Goal: Task Accomplishment & Management: Manage account settings

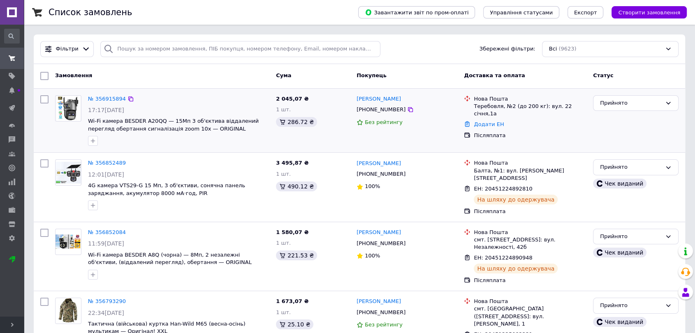
click at [340, 133] on div "2 045,07 ₴ 1 шт. 286.72 ₴" at bounding box center [312, 121] width 81 height 58
click at [112, 99] on link "№ 356915894" at bounding box center [107, 99] width 38 height 6
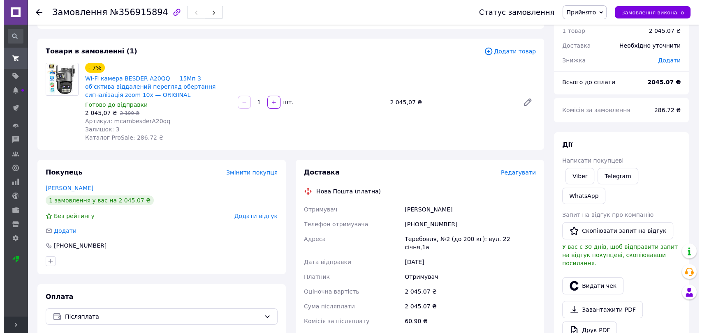
scroll to position [137, 0]
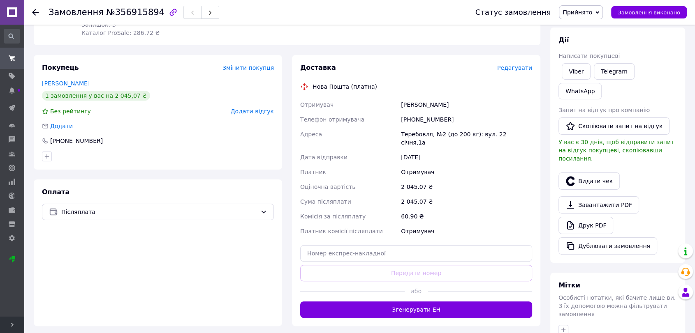
click at [522, 68] on span "Редагувати" at bounding box center [514, 68] width 35 height 7
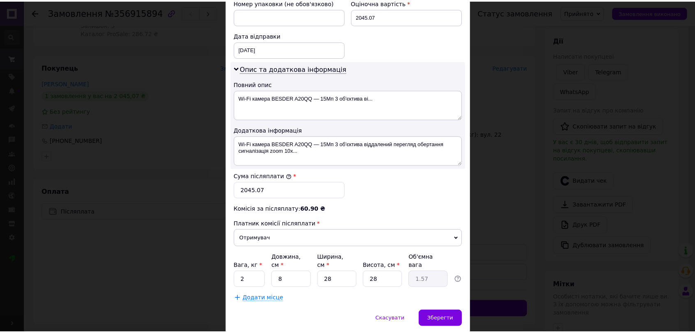
scroll to position [365, 0]
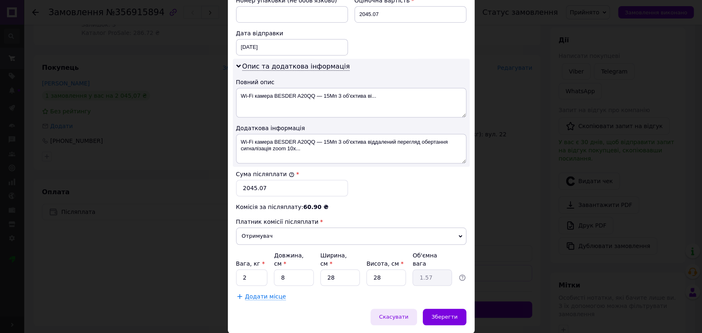
click at [399, 314] on span "Скасувати" at bounding box center [393, 317] width 29 height 6
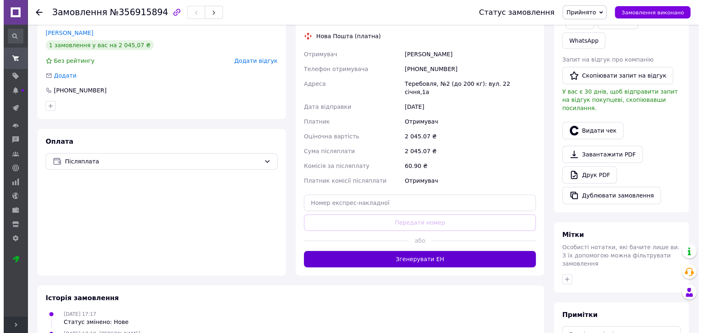
scroll to position [238, 0]
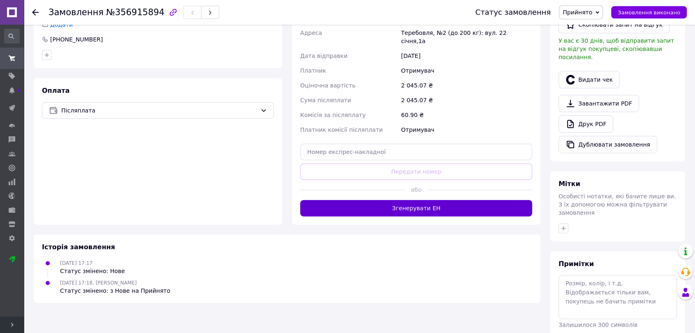
click at [413, 200] on button "Згенерувати ЕН" at bounding box center [416, 208] width 232 height 16
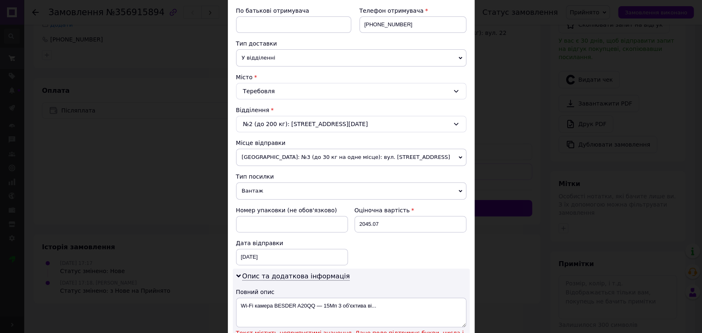
scroll to position [319, 0]
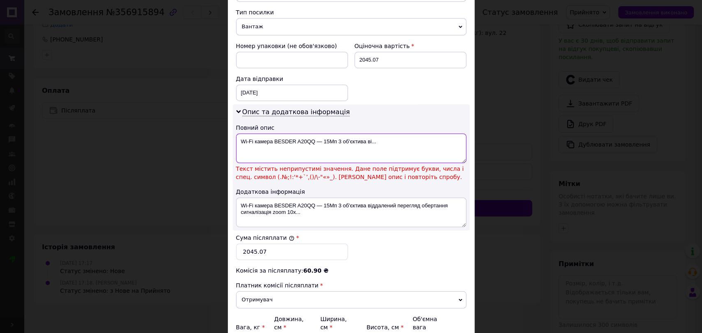
click at [316, 146] on textarea "Wi-Fi камера BESDER A20QQ — 15Мп 3 об'єктива ві..." at bounding box center [351, 149] width 230 height 30
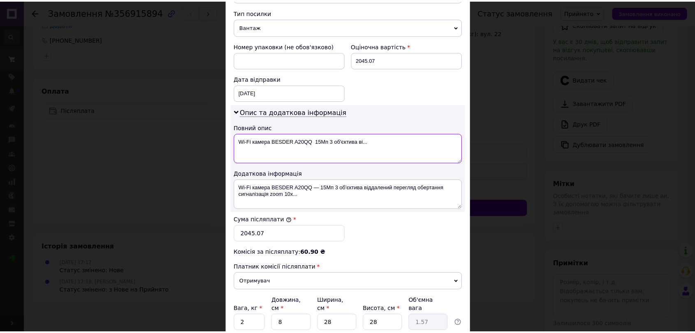
scroll to position [384, 0]
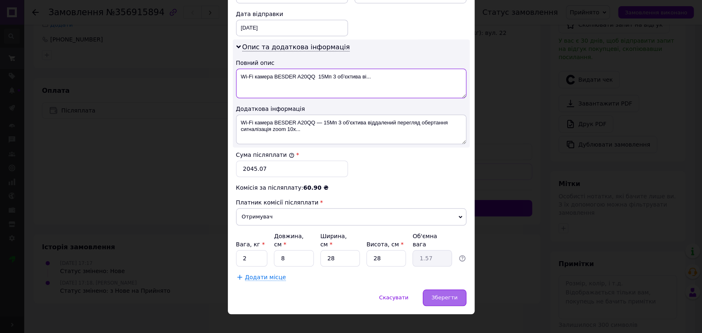
type textarea "Wi-Fi камера BESDER A20QQ 15Мп 3 об'єктива ві..."
click at [436, 293] on div "Зберегти" at bounding box center [443, 298] width 43 height 16
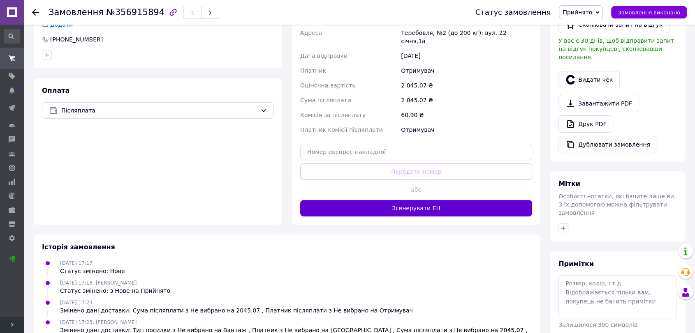
click at [469, 203] on button "Згенерувати ЕН" at bounding box center [416, 208] width 232 height 16
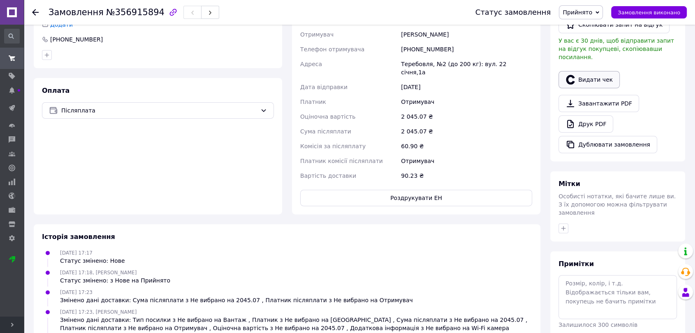
click at [589, 71] on button "Видати чек" at bounding box center [588, 79] width 61 height 17
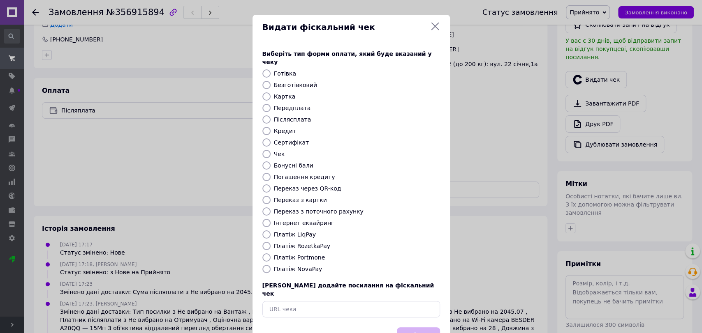
click at [311, 266] on label "Платіж NovaPay" at bounding box center [298, 269] width 48 height 7
click at [270, 265] on input "Платіж NovaPay" at bounding box center [266, 269] width 8 height 8
radio input "true"
click at [416, 328] on button "Вибрати" at bounding box center [418, 337] width 43 height 18
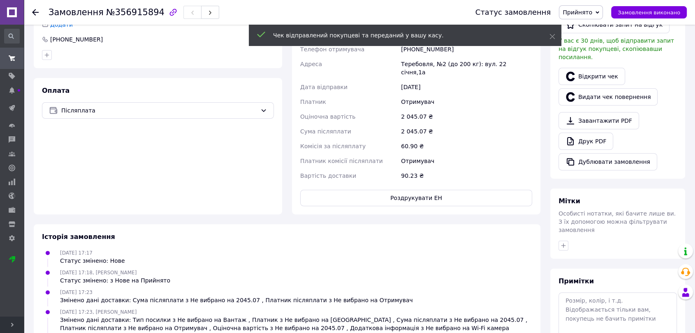
scroll to position [102, 0]
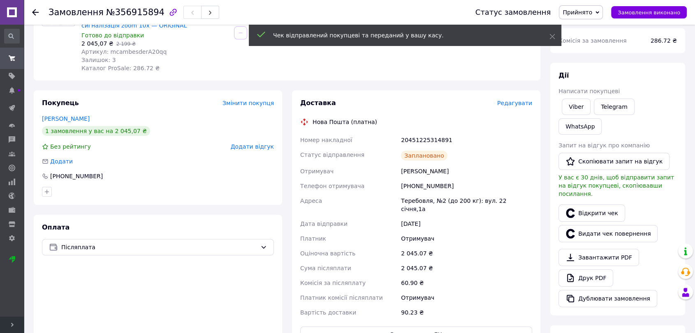
click at [409, 134] on div "20451225314891" at bounding box center [466, 140] width 134 height 15
click at [409, 136] on div "20451225314891" at bounding box center [466, 140] width 134 height 15
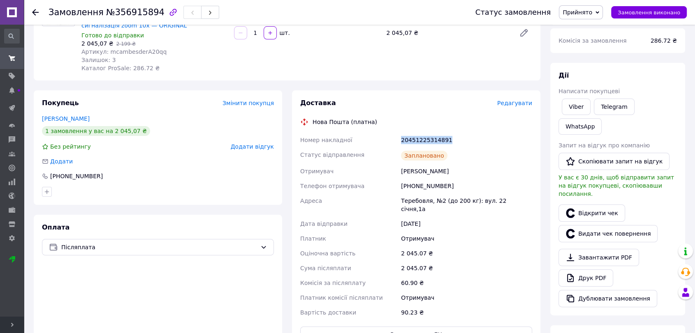
copy div "20451225314891"
click at [12, 89] on use at bounding box center [11, 90] width 5 height 7
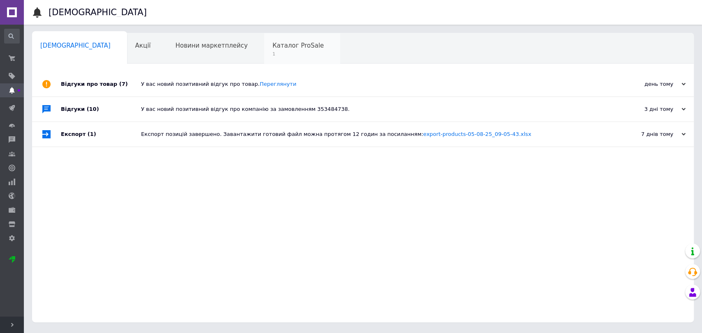
click at [272, 55] on span "1" at bounding box center [297, 54] width 51 height 6
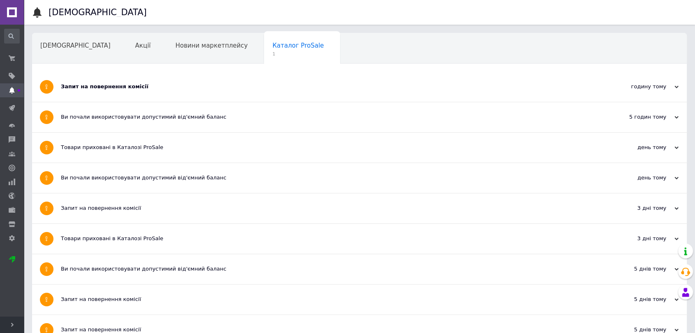
click at [243, 84] on div "Запит на повернення комісії" at bounding box center [328, 86] width 535 height 7
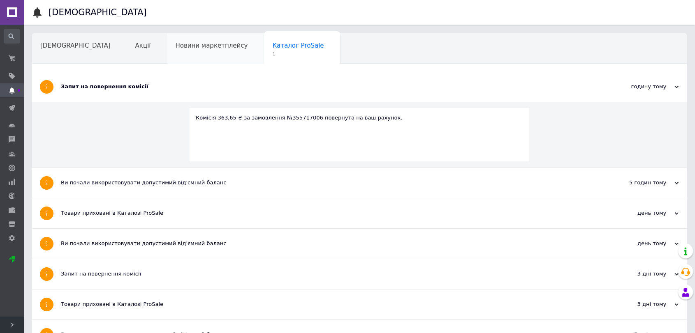
click at [195, 51] on div "Новини маркетплейсу" at bounding box center [215, 48] width 97 height 31
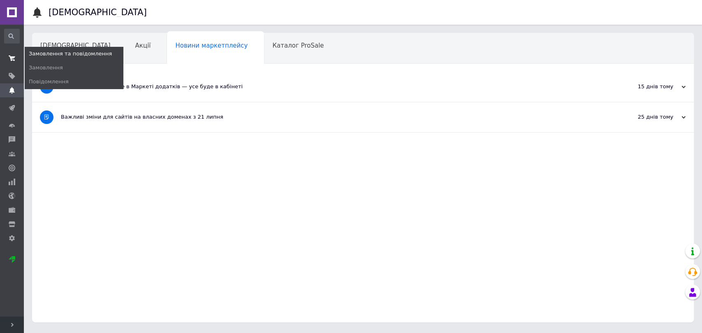
click at [9, 59] on icon at bounding box center [12, 58] width 7 height 7
